Goal: Information Seeking & Learning: Learn about a topic

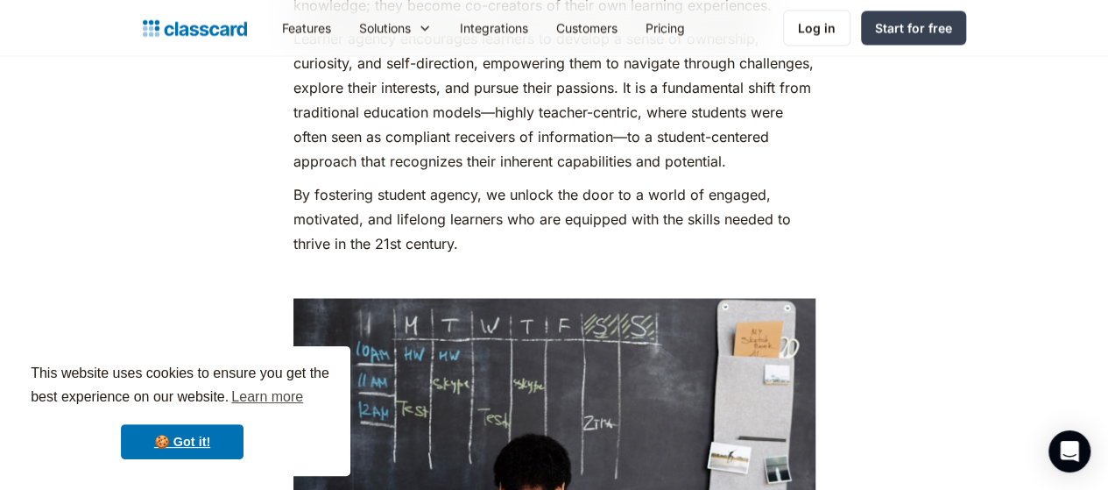
scroll to position [1397, 0]
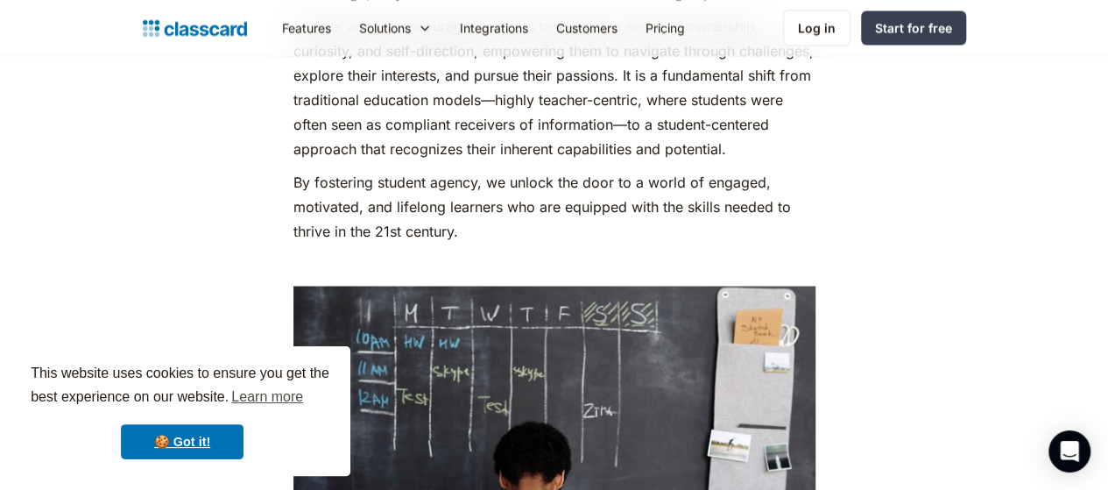
click at [406, 203] on p "By fostering student agency, we unlock the door to a world of engaged, motivate…" at bounding box center [554, 207] width 522 height 74
click at [399, 204] on p "By fostering student agency, we unlock the door to a world of engaged, motivate…" at bounding box center [554, 207] width 522 height 74
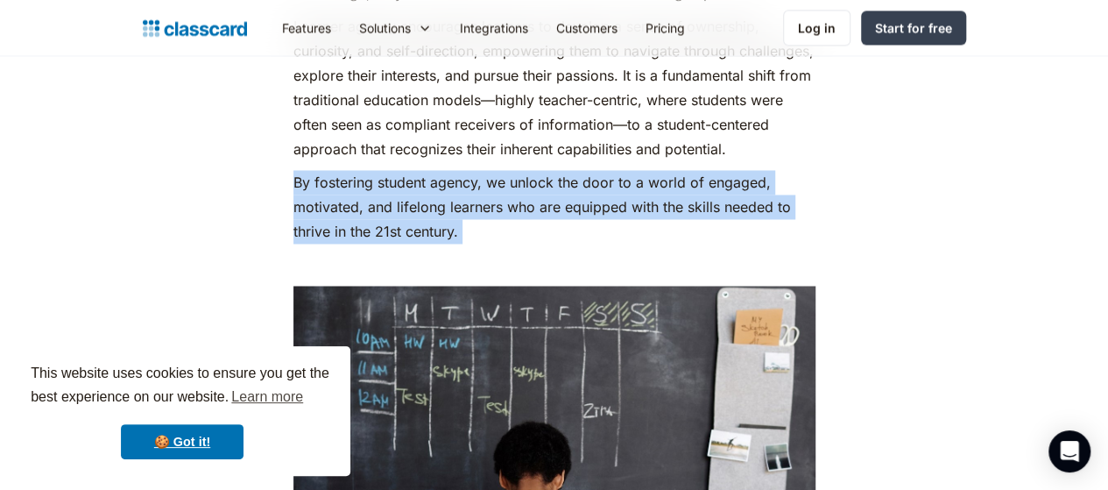
click at [399, 204] on p "By fostering student agency, we unlock the door to a world of engaged, motivate…" at bounding box center [554, 207] width 522 height 74
copy p "By fostering student agency, we unlock the door to a world of engaged, motivate…"
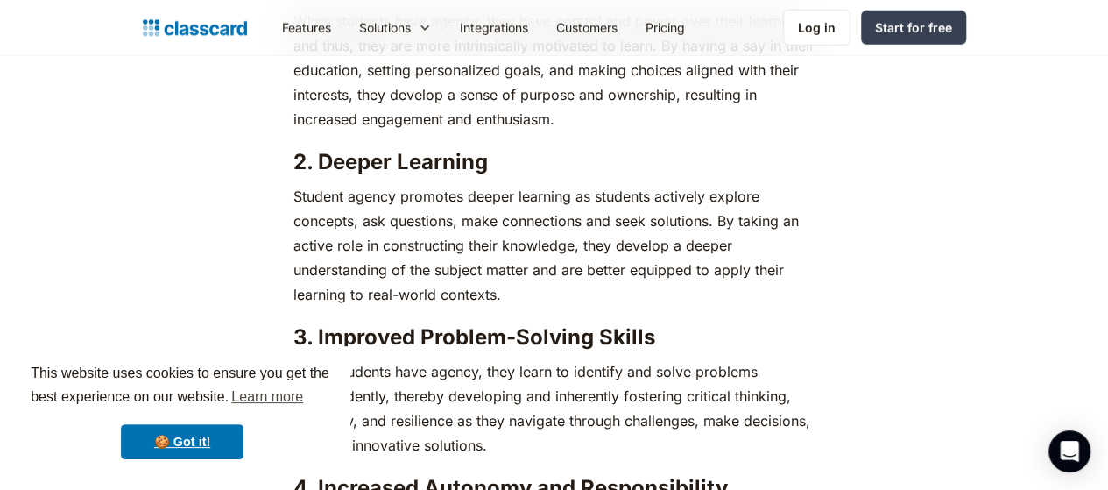
scroll to position [2283, 0]
